Goal: Find specific page/section: Find specific page/section

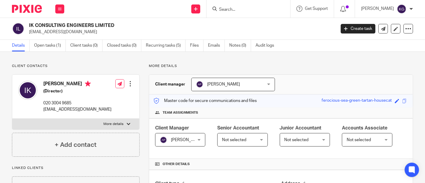
scroll to position [133, 0]
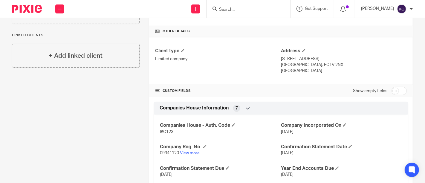
click at [218, 9] on input "Search" at bounding box center [245, 9] width 54 height 5
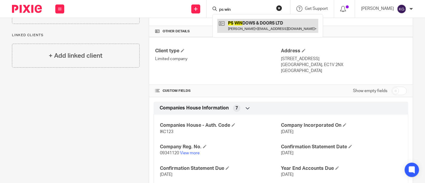
type input "ps win"
click at [218, 22] on link at bounding box center [267, 26] width 101 height 14
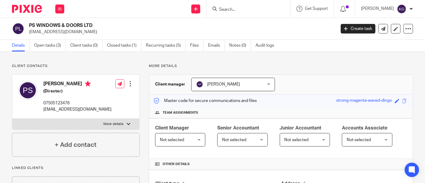
click at [33, 24] on h2 "PS WINDOWS & DOORS LTD" at bounding box center [150, 25] width 242 height 6
copy div "PS WINDOWS & DOORS LTD"
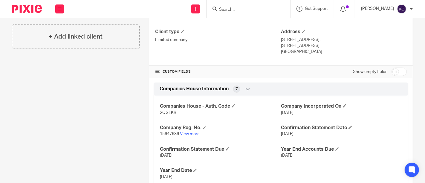
scroll to position [166, 0]
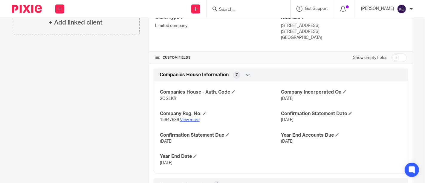
click at [184, 119] on link "View more" at bounding box center [190, 120] width 20 height 4
